Goal: Task Accomplishment & Management: Manage account settings

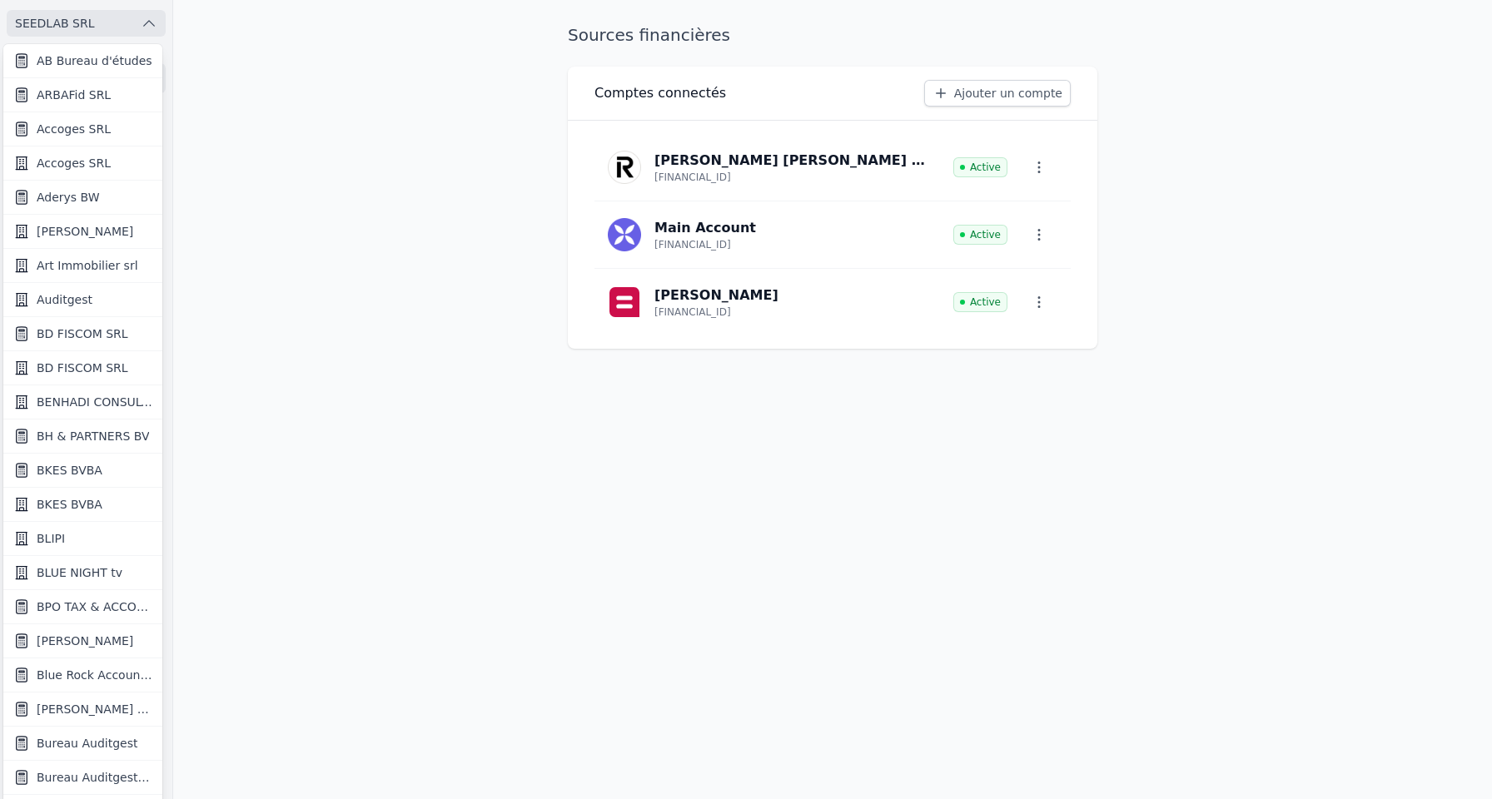
scroll to position [1183, 0]
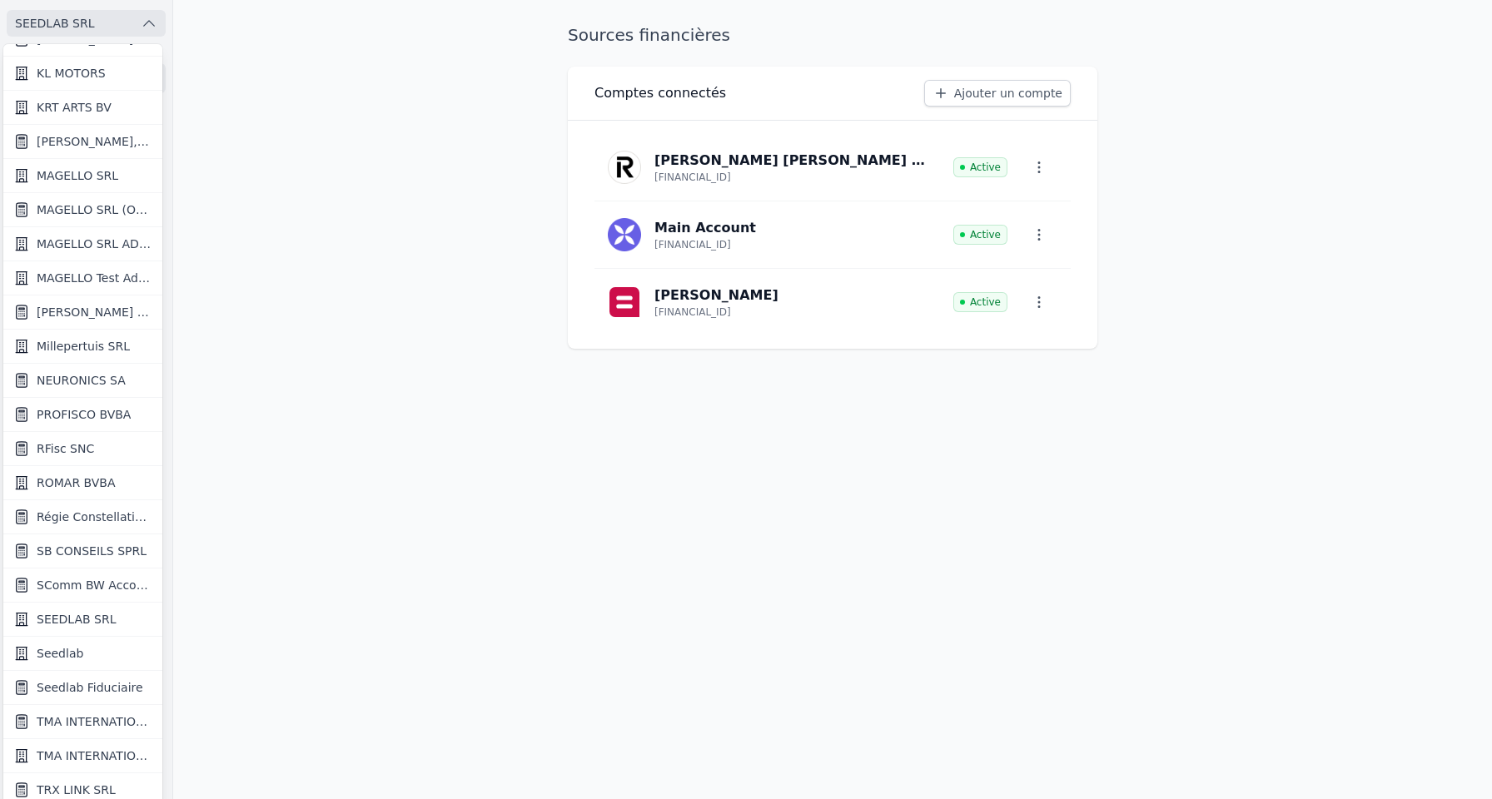
click at [77, 444] on span "RFisc SNC" at bounding box center [65, 449] width 57 height 17
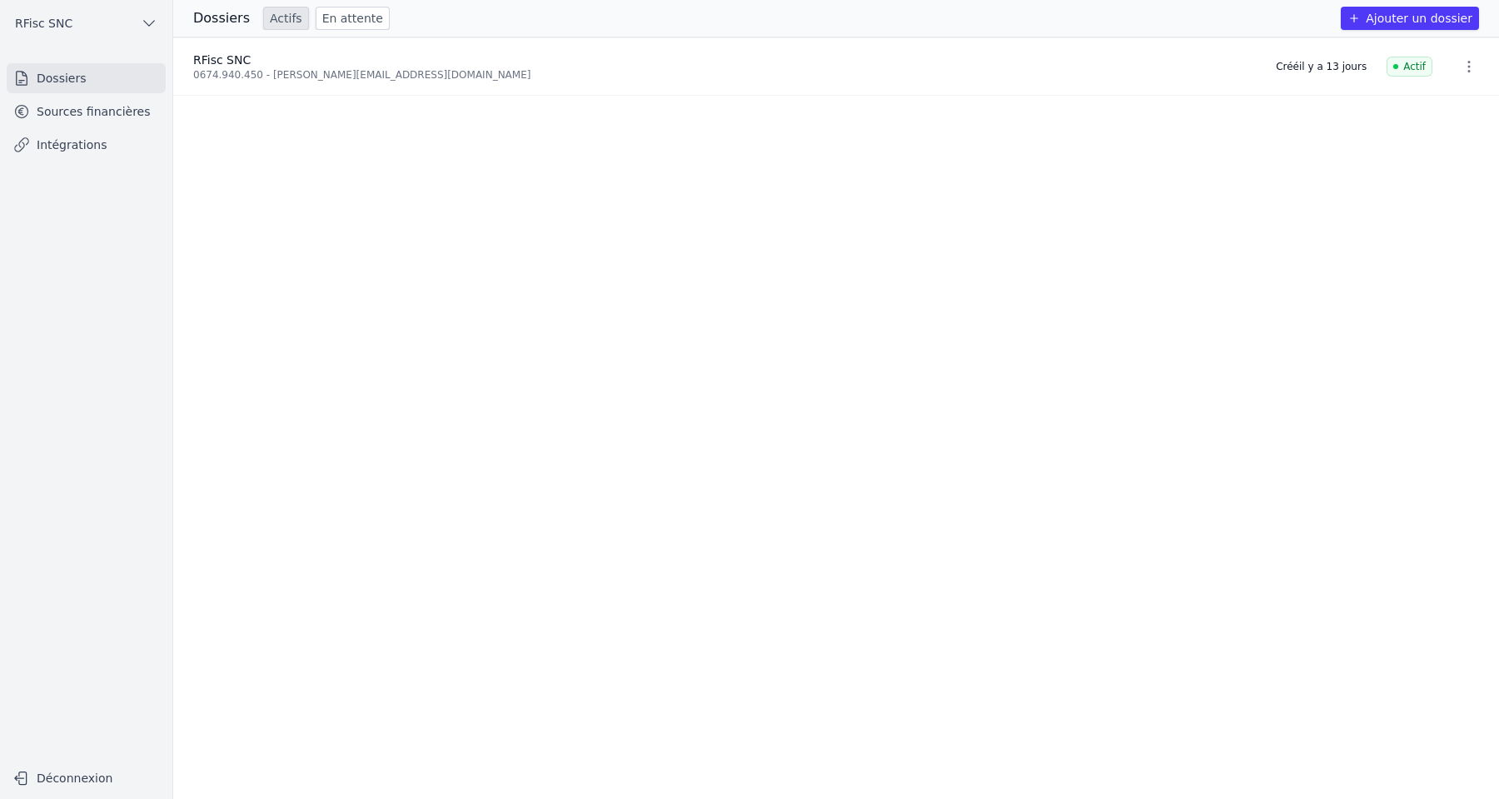
click at [83, 122] on link "Sources financières" at bounding box center [86, 112] width 159 height 30
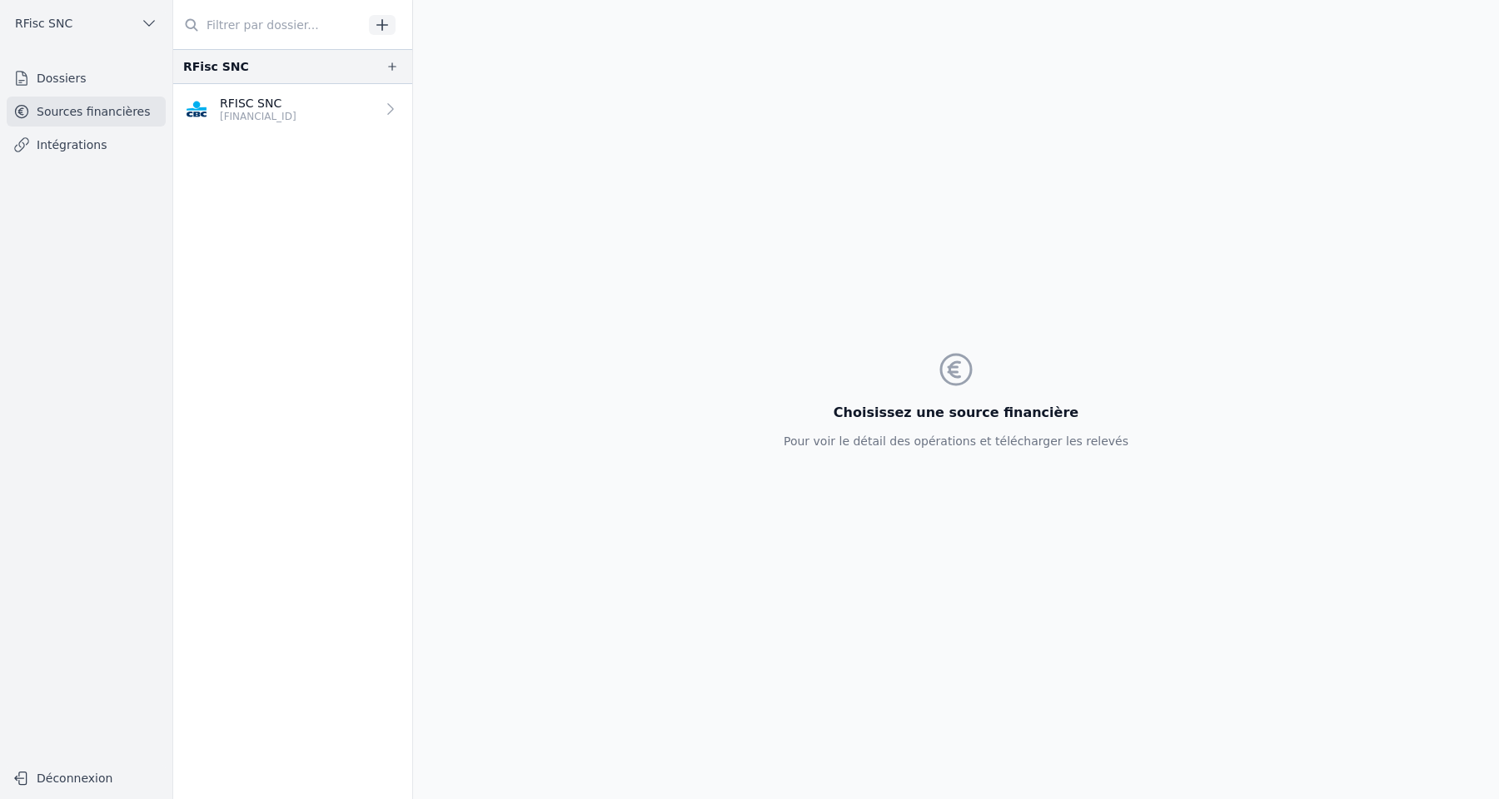
click at [256, 102] on p "RFISC SNC" at bounding box center [258, 103] width 77 height 17
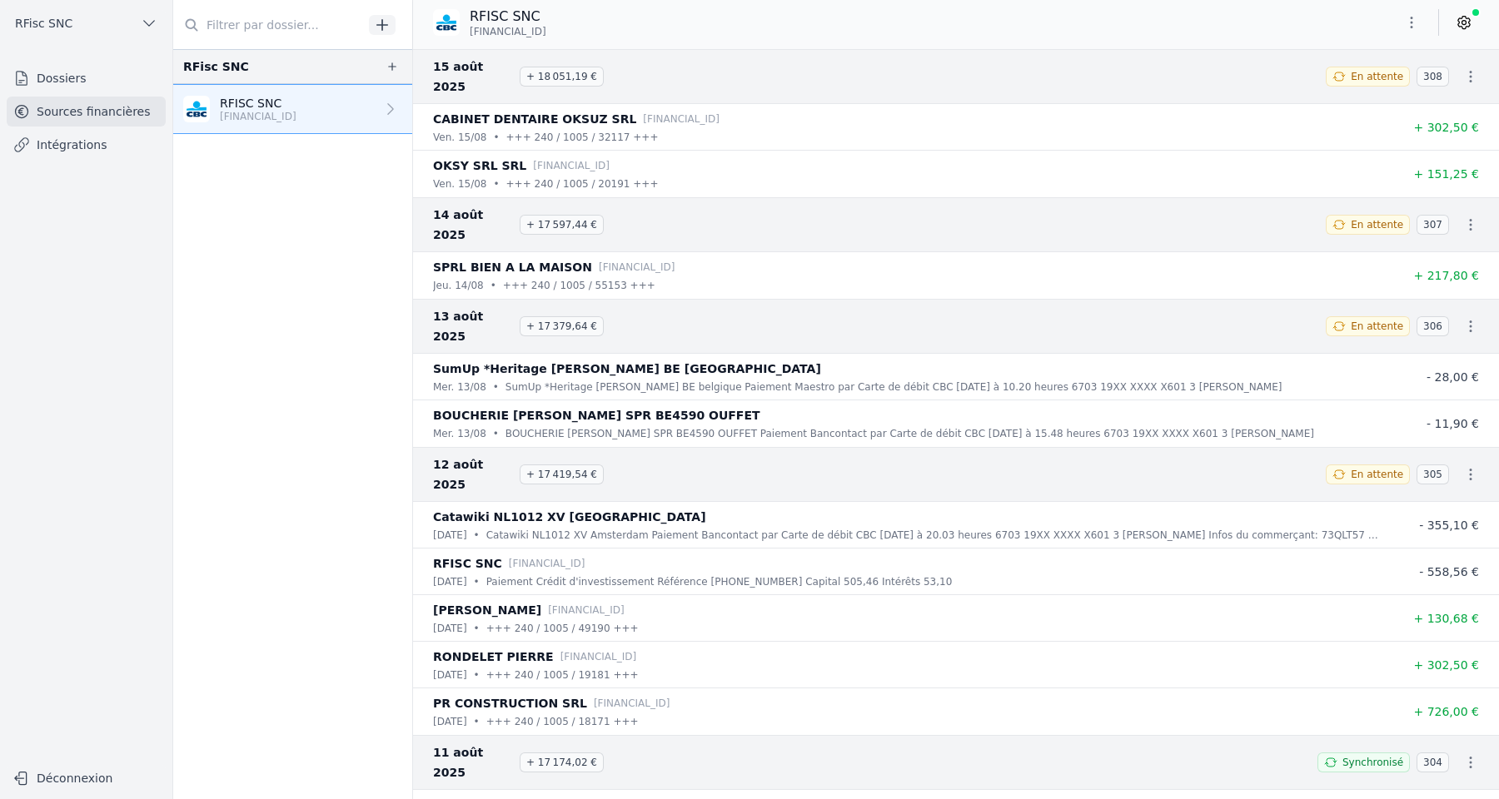
click at [1463, 29] on icon at bounding box center [1464, 22] width 17 height 17
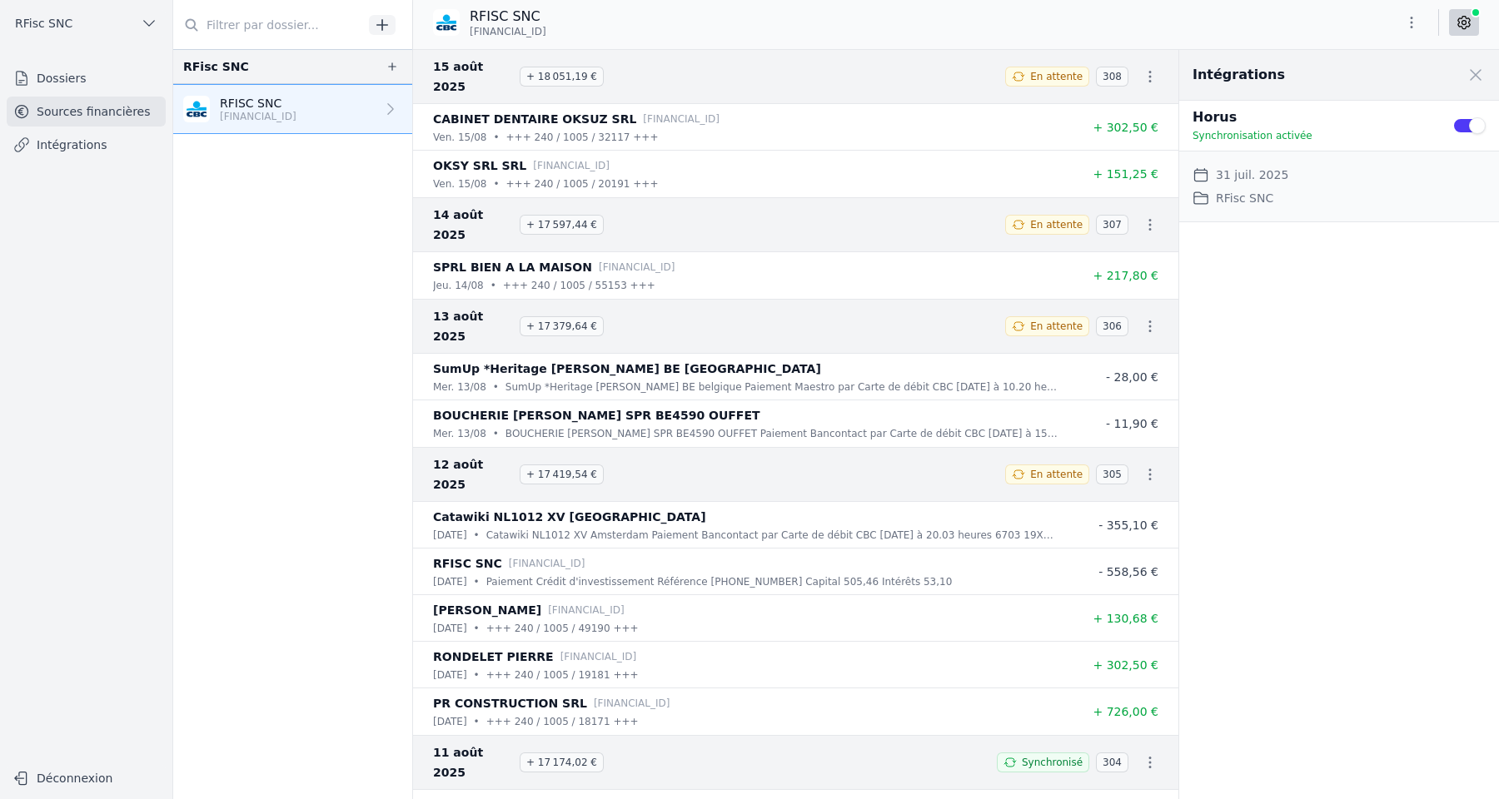
click at [1463, 126] on button "Use setting" at bounding box center [1468, 125] width 33 height 17
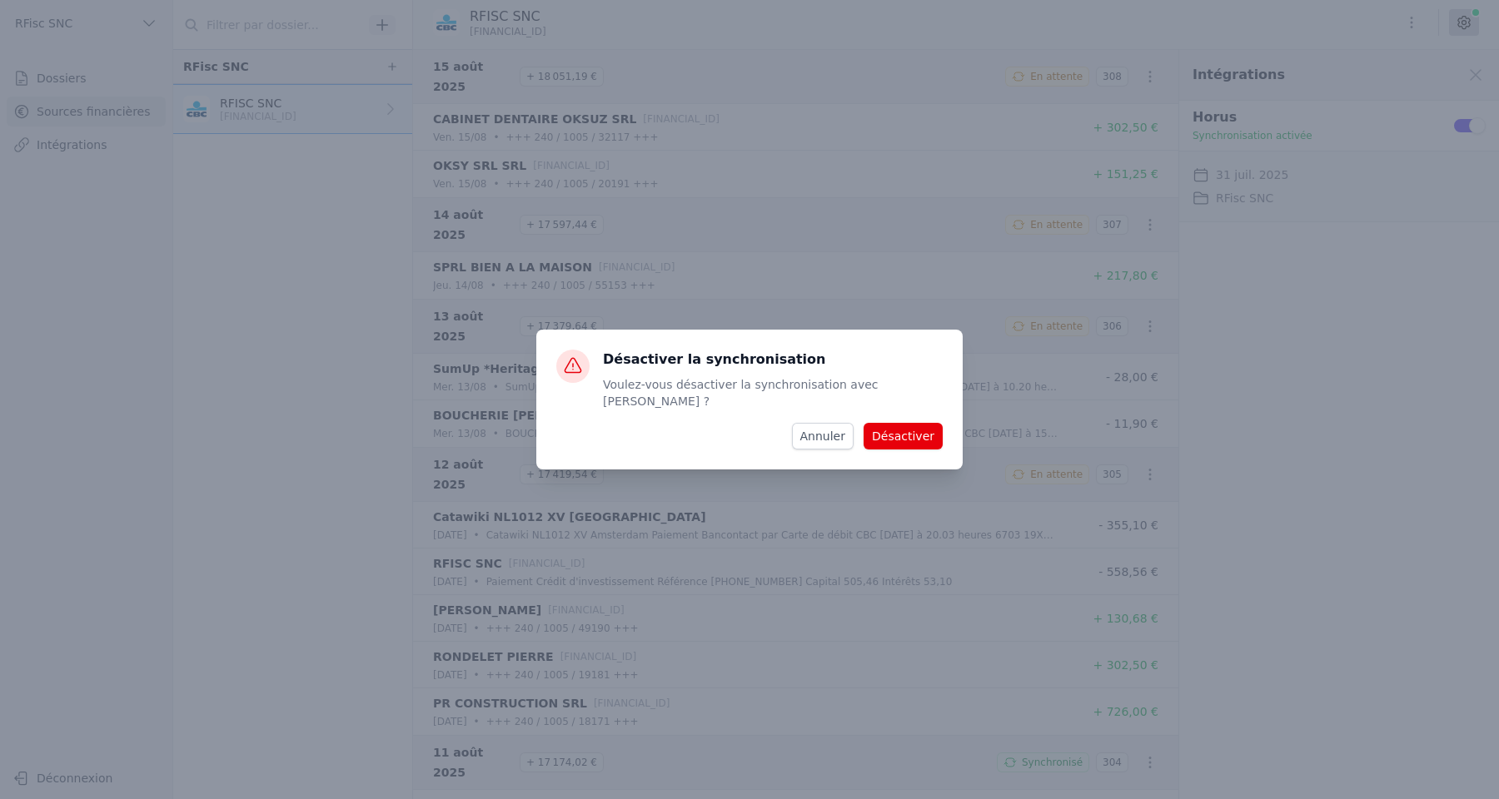
click at [935, 426] on button "Désactiver" at bounding box center [903, 436] width 79 height 27
